Goal: Information Seeking & Learning: Learn about a topic

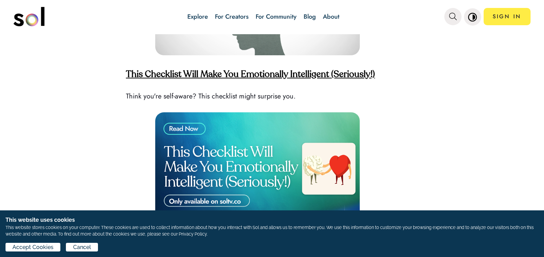
scroll to position [1794, 0]
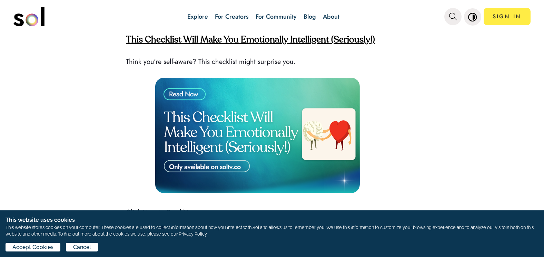
click at [178, 207] on link "Click Here to Read Now" at bounding box center [161, 212] width 71 height 10
click at [223, 153] on img at bounding box center [257, 135] width 205 height 115
click at [261, 100] on img at bounding box center [257, 135] width 205 height 115
click at [181, 81] on img at bounding box center [257, 135] width 205 height 115
click at [182, 81] on img at bounding box center [257, 135] width 205 height 115
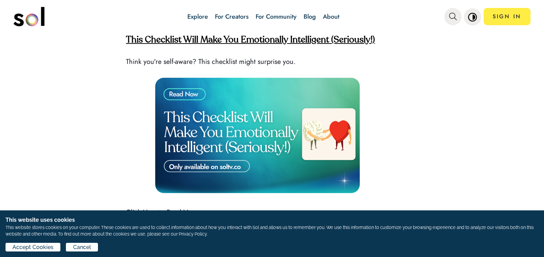
click at [183, 82] on img at bounding box center [257, 135] width 205 height 115
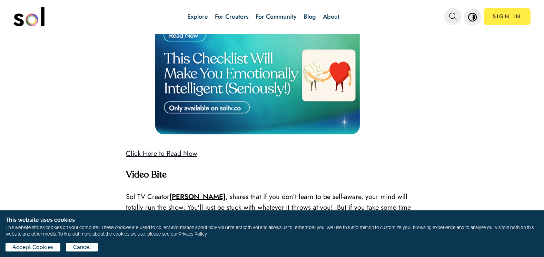
scroll to position [1863, 0]
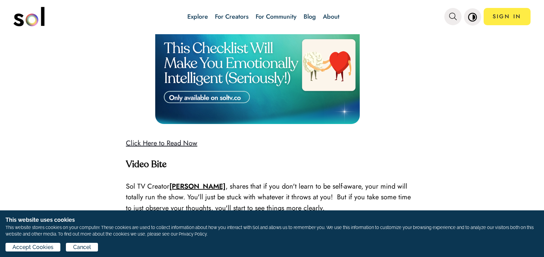
click at [134, 138] on link "Click Here to Read Now" at bounding box center [161, 143] width 71 height 10
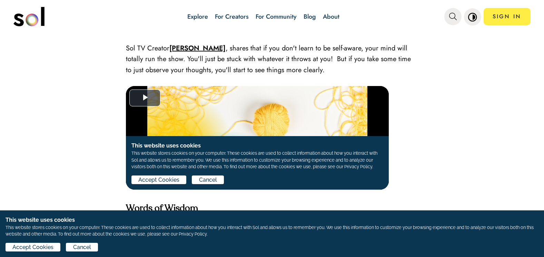
scroll to position [1794, 0]
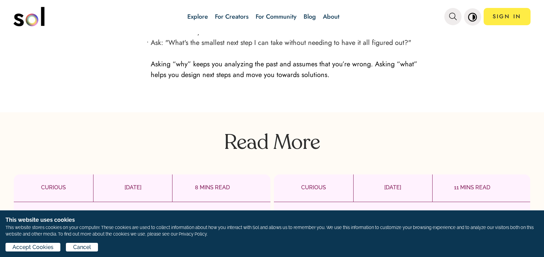
scroll to position [1311, 0]
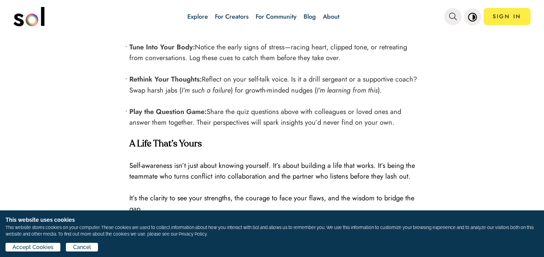
scroll to position [1967, 0]
